Goal: Task Accomplishment & Management: Manage account settings

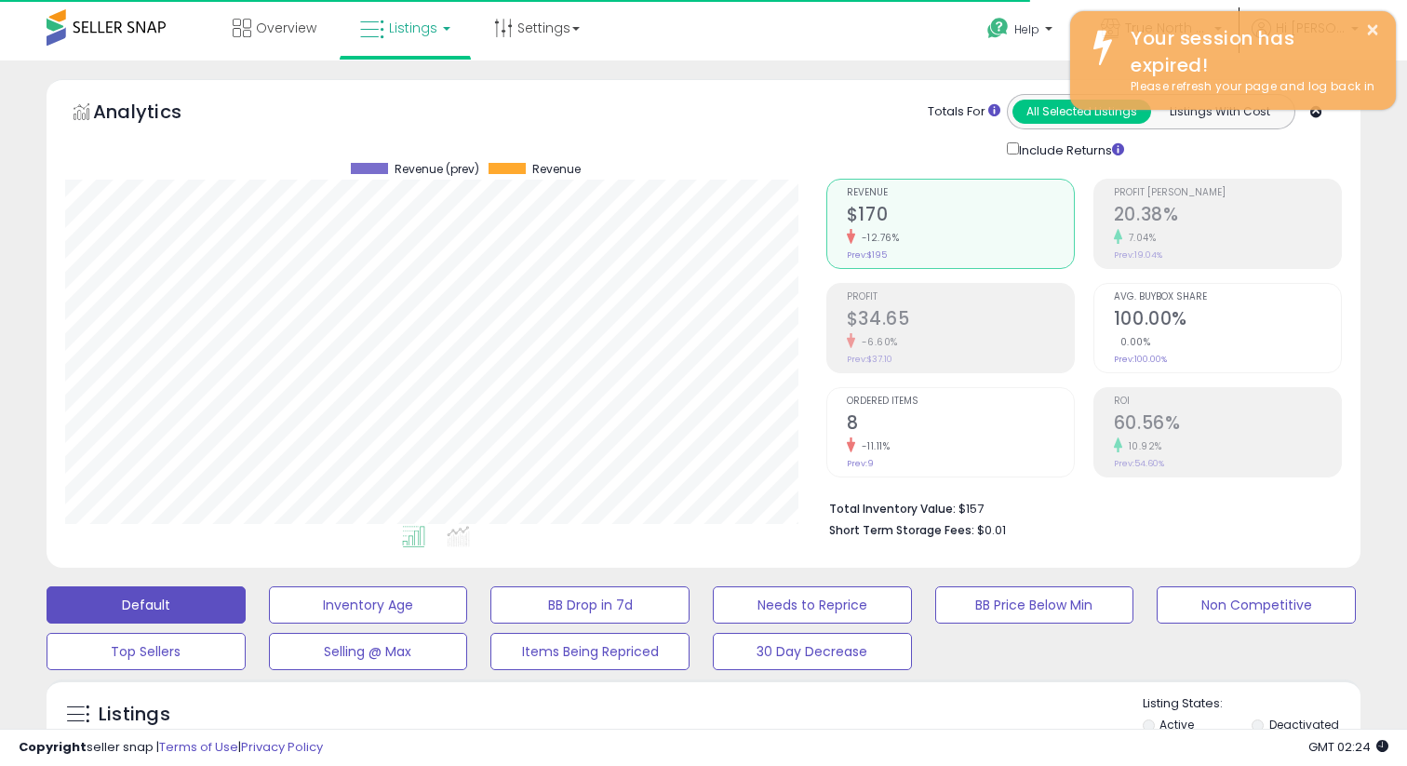
scroll to position [382, 760]
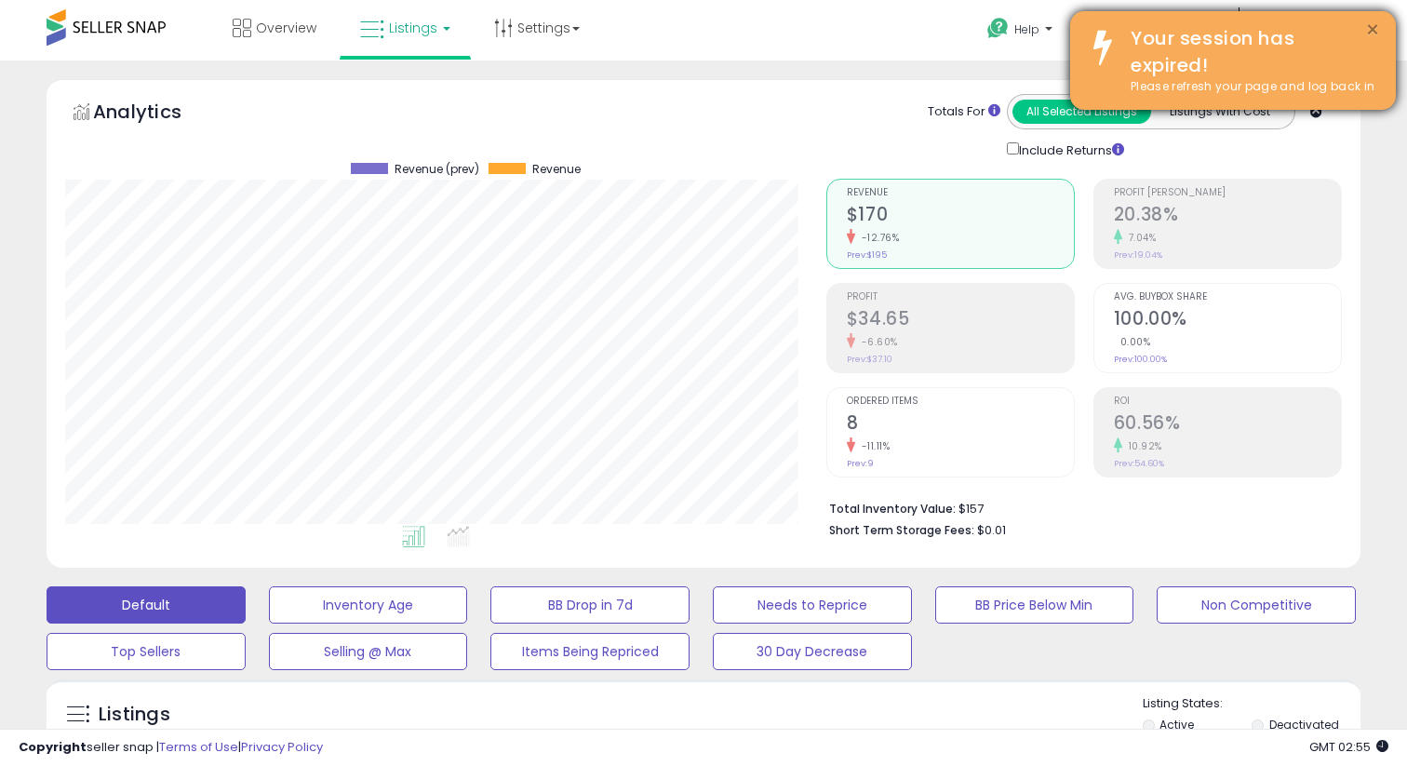
click at [1375, 28] on button "×" at bounding box center [1372, 30] width 15 height 23
